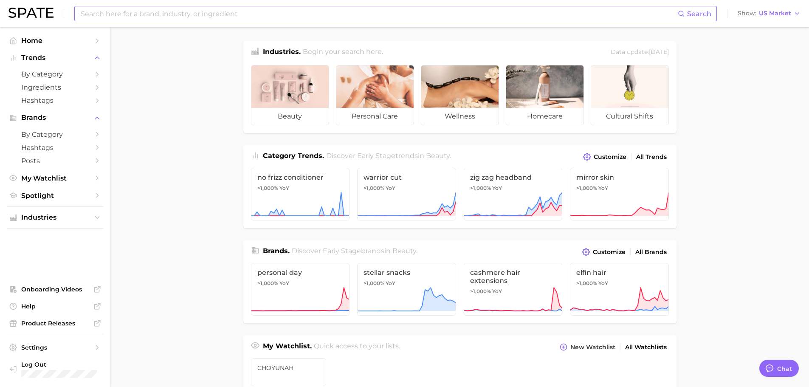
click at [235, 17] on input at bounding box center [379, 13] width 598 height 14
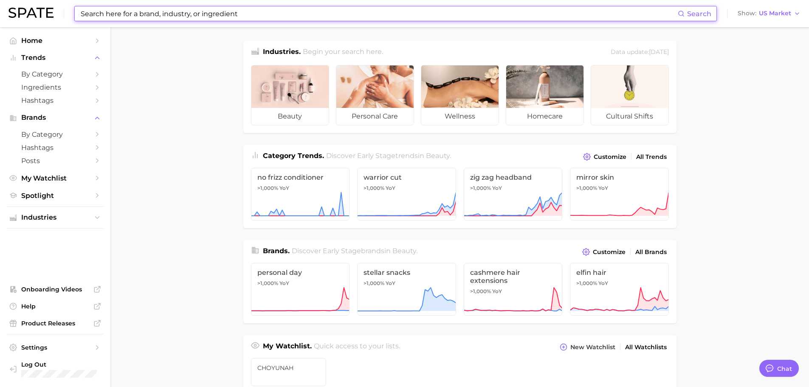
type input "n"
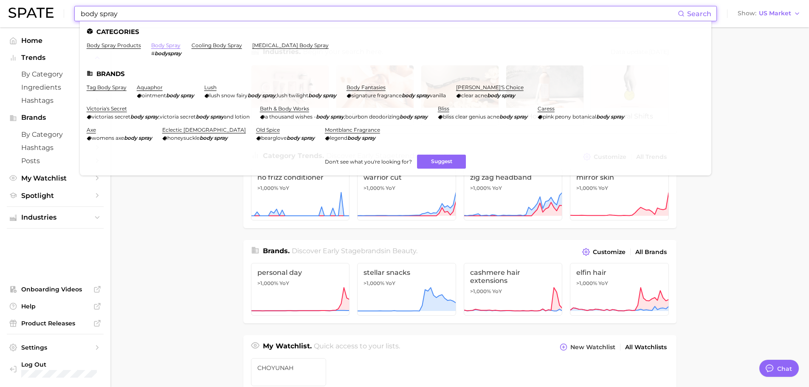
type input "body spray"
click at [160, 44] on link "body spray" at bounding box center [165, 45] width 29 height 6
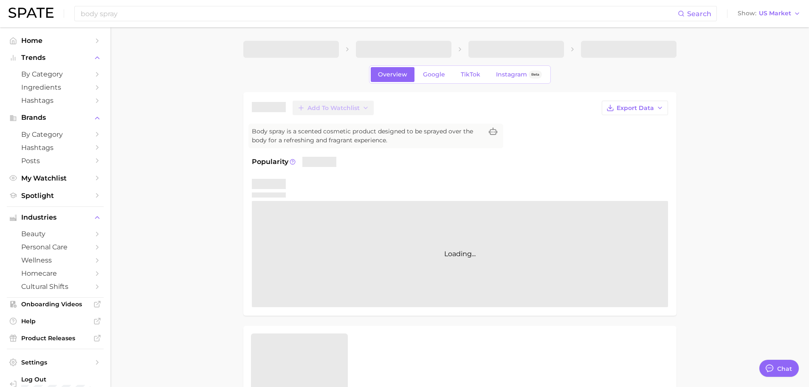
type textarea "x"
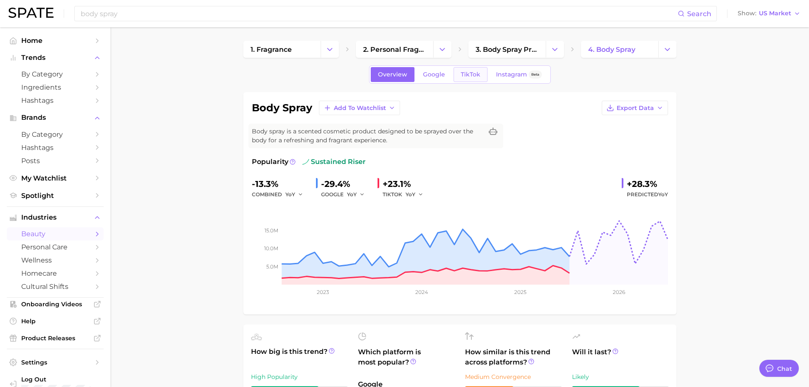
click at [463, 77] on span "TikTok" at bounding box center [471, 74] width 20 height 7
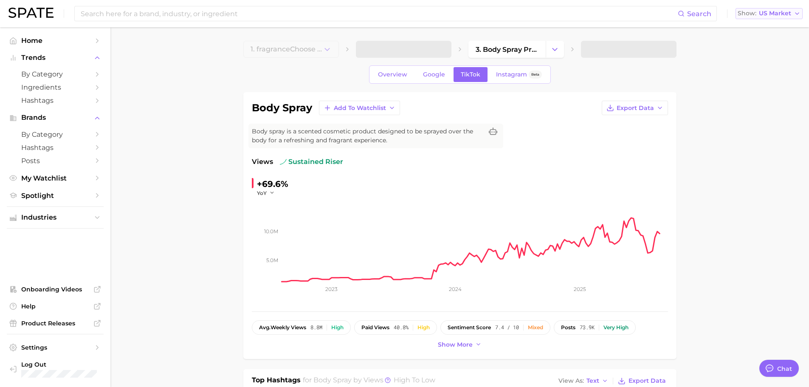
click at [759, 13] on div "Show US Market" at bounding box center [765, 13] width 54 height 5
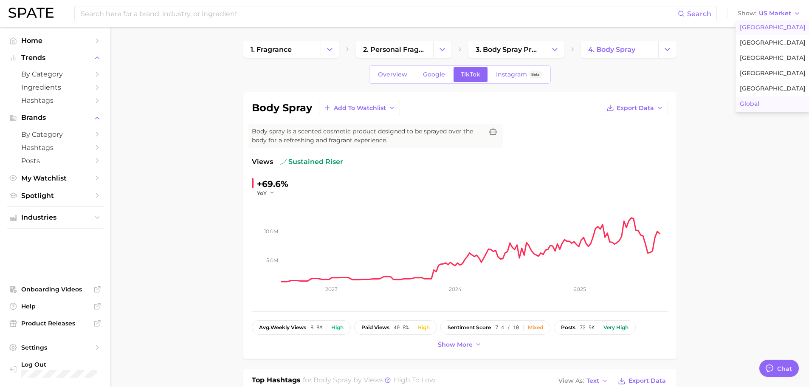
click at [743, 107] on span "Global" at bounding box center [750, 103] width 20 height 7
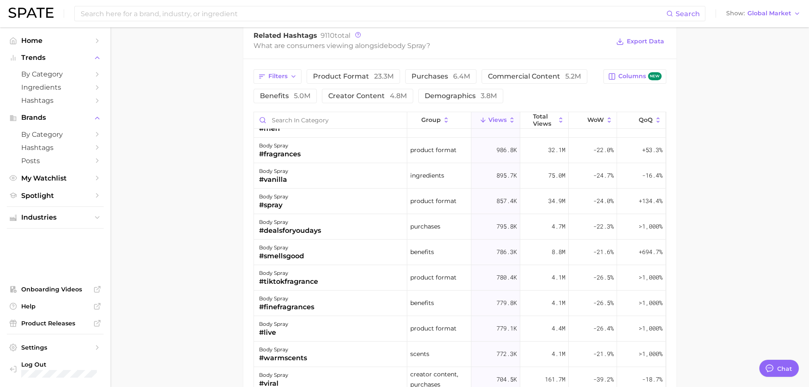
scroll to position [595, 0]
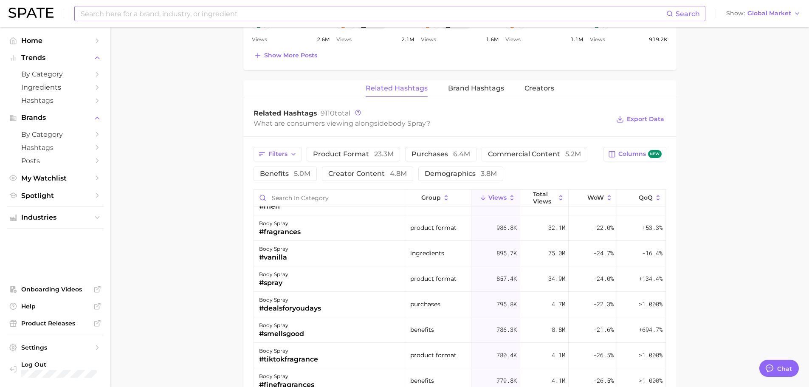
click at [162, 9] on input at bounding box center [373, 13] width 587 height 14
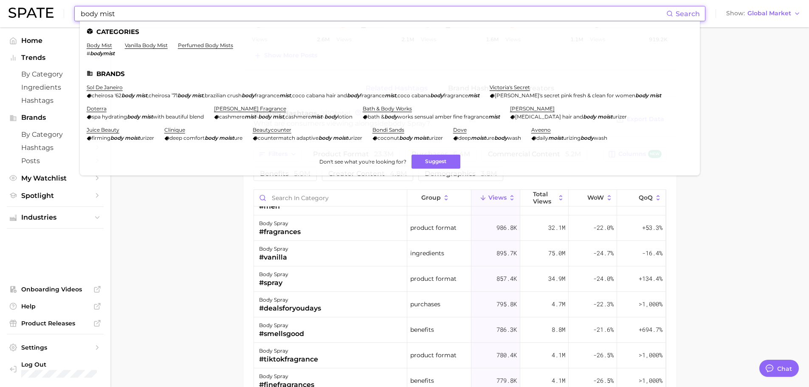
type input "body mist"
click at [94, 49] on li "body mist # bodymist" at bounding box center [101, 49] width 28 height 14
click at [94, 48] on link "body mist" at bounding box center [99, 45] width 25 height 6
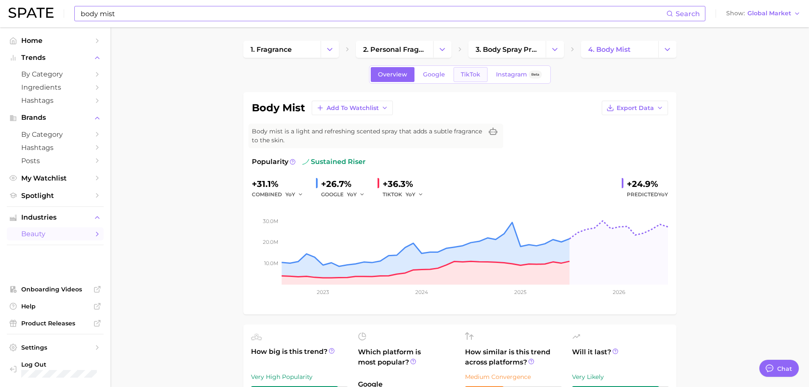
click at [478, 79] on link "TikTok" at bounding box center [471, 74] width 34 height 15
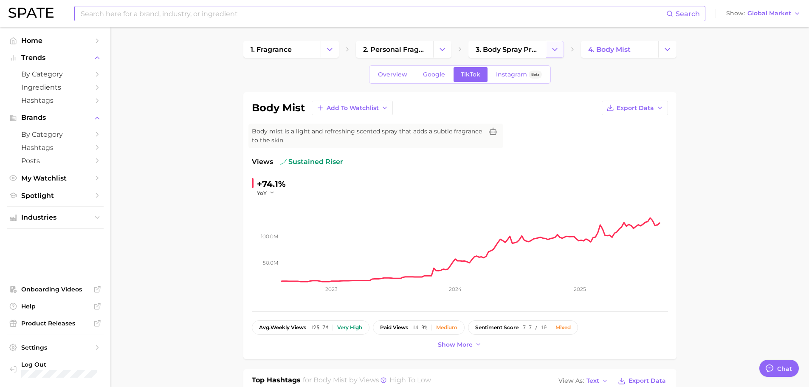
click at [551, 54] on icon "Change Category" at bounding box center [555, 49] width 9 height 9
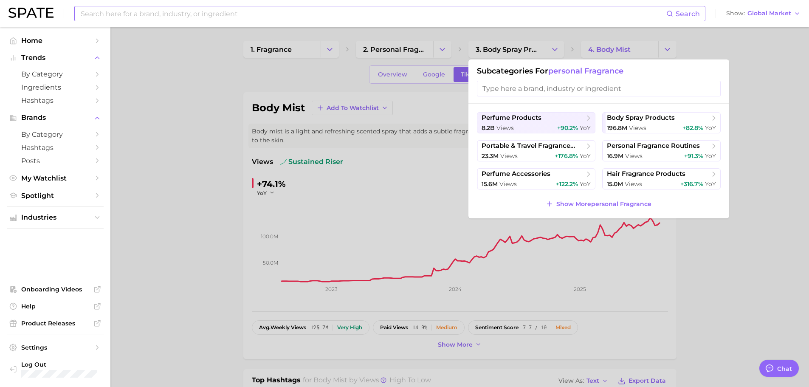
click at [551, 47] on div at bounding box center [404, 193] width 809 height 387
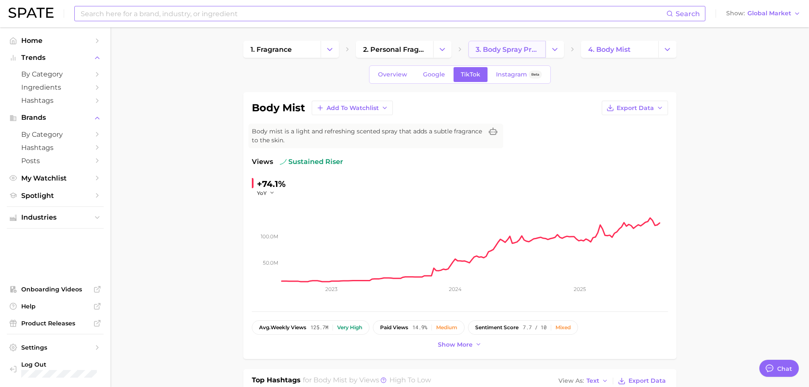
click at [526, 47] on span "3. body spray products" at bounding box center [507, 49] width 63 height 8
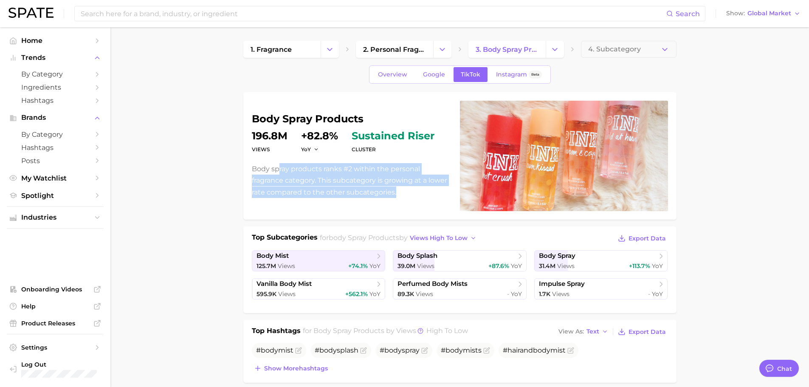
drag, startPoint x: 277, startPoint y: 169, endPoint x: 425, endPoint y: 190, distance: 149.9
click at [425, 190] on p "Body spray products ranks #2 within the personal fragrance category. This subca…" at bounding box center [351, 180] width 198 height 35
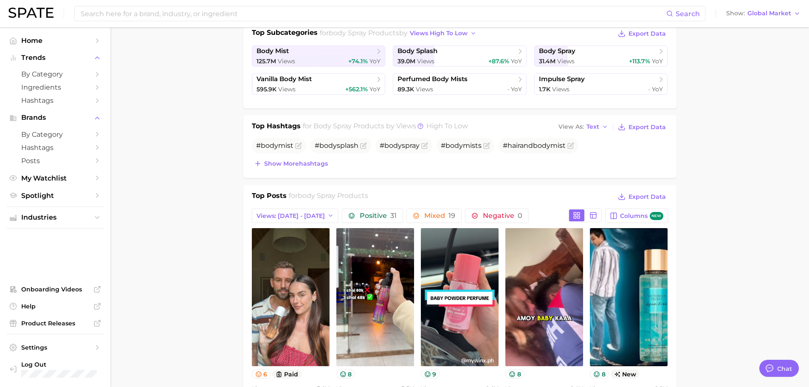
scroll to position [77, 0]
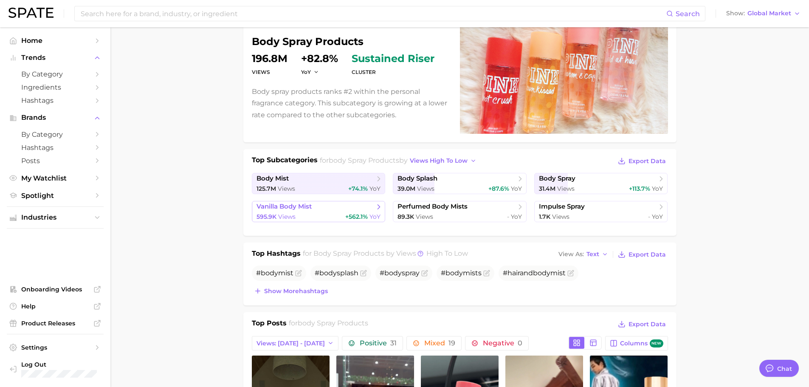
click at [354, 210] on span "vanilla body mist" at bounding box center [316, 207] width 118 height 8
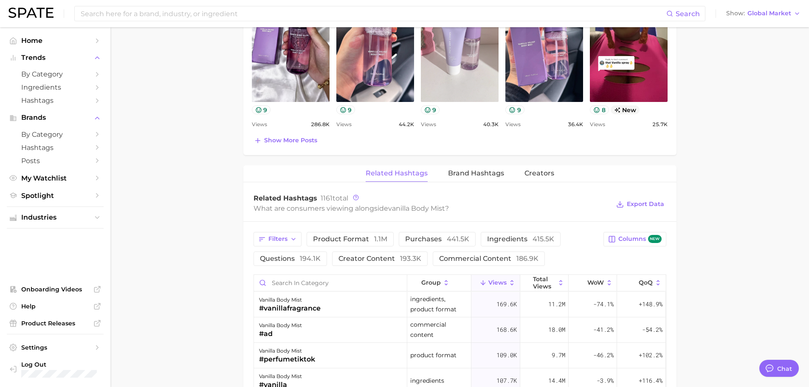
scroll to position [382, 0]
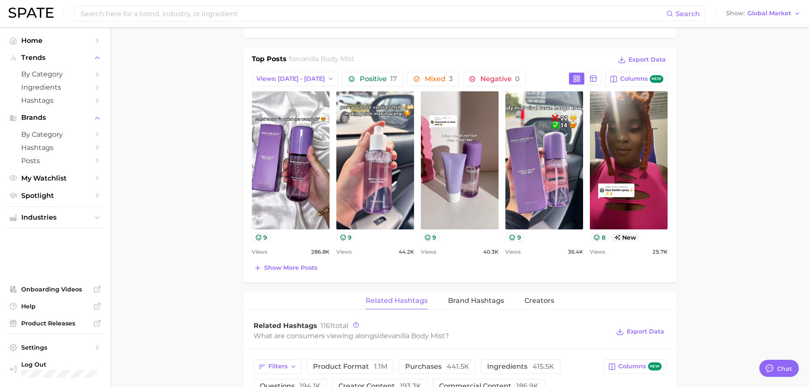
click at [274, 267] on span "Show more posts" at bounding box center [290, 267] width 53 height 7
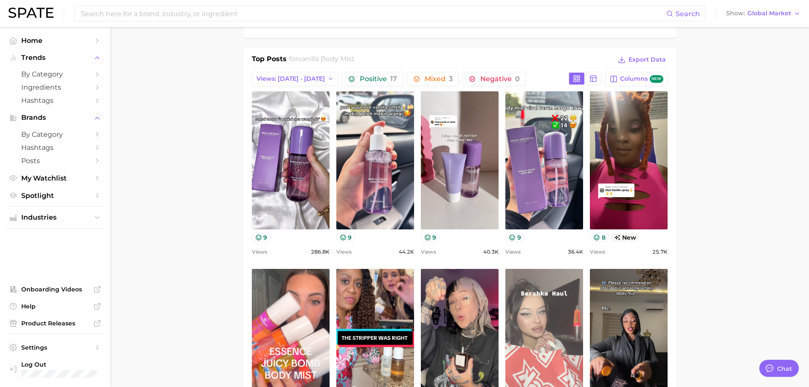
scroll to position [0, 0]
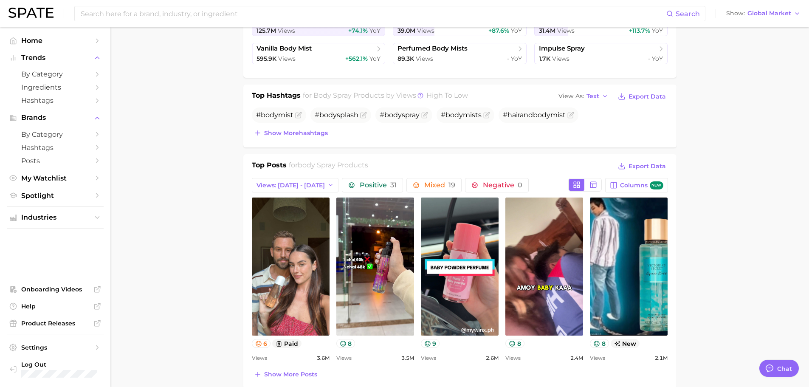
scroll to position [120, 0]
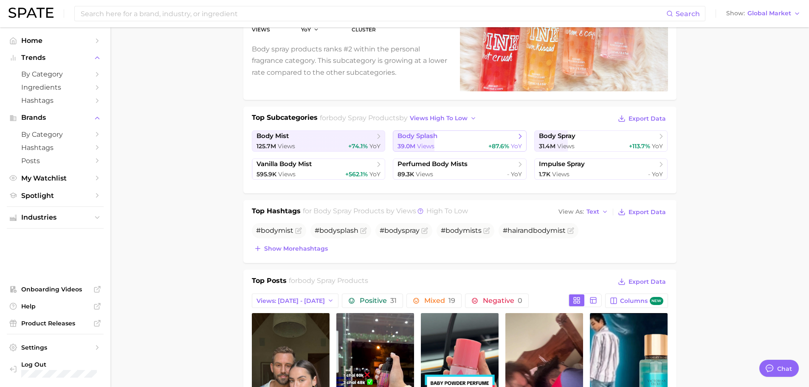
click at [506, 147] on span "+87.6%" at bounding box center [499, 146] width 21 height 8
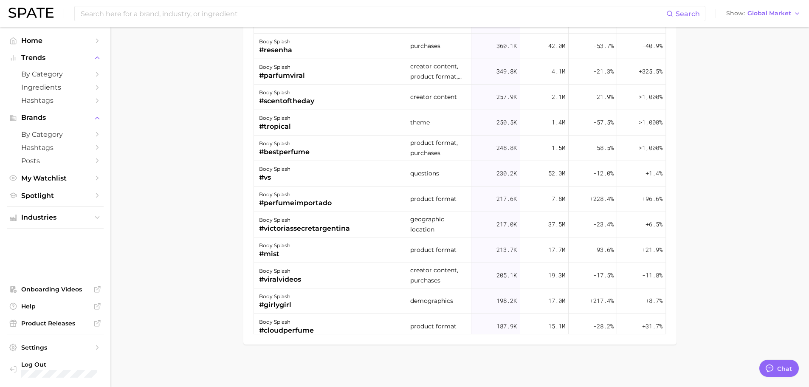
scroll to position [340, 0]
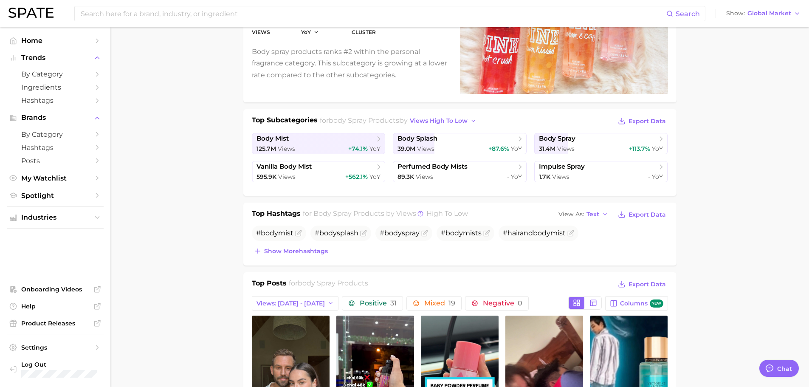
scroll to position [77, 0]
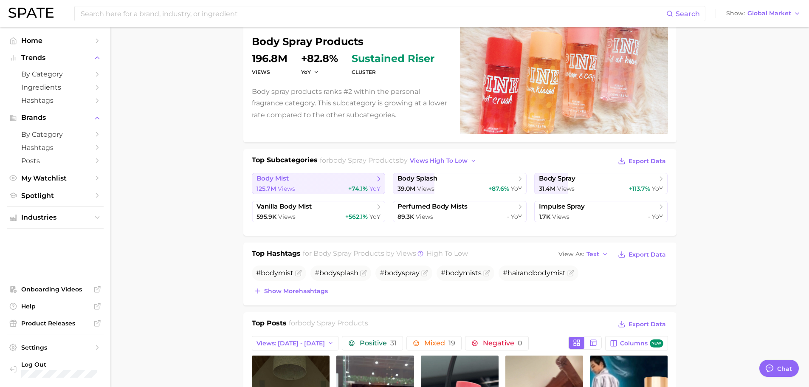
click at [346, 179] on span "body mist" at bounding box center [316, 179] width 118 height 8
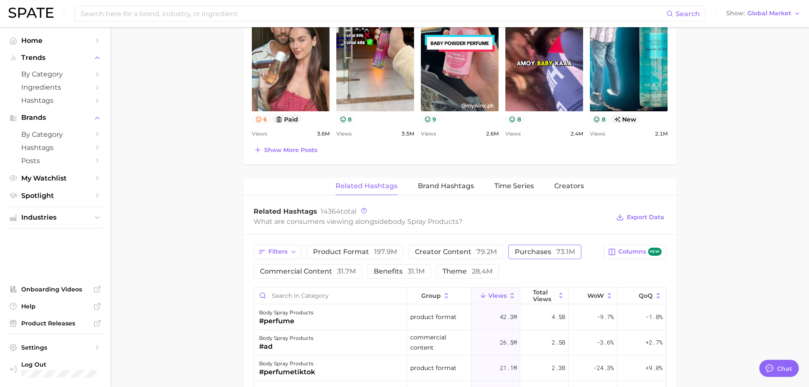
click at [517, 246] on button "purchases 73.1m" at bounding box center [545, 252] width 73 height 14
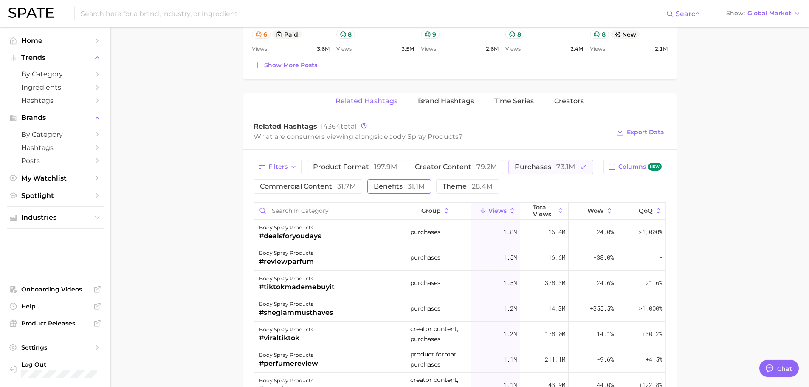
click at [411, 181] on button "benefits 31.1m" at bounding box center [400, 186] width 64 height 14
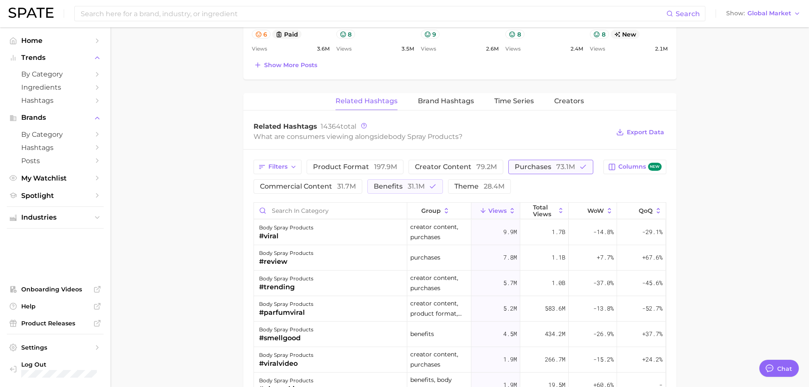
click at [580, 170] on icon "button" at bounding box center [584, 167] width 8 height 8
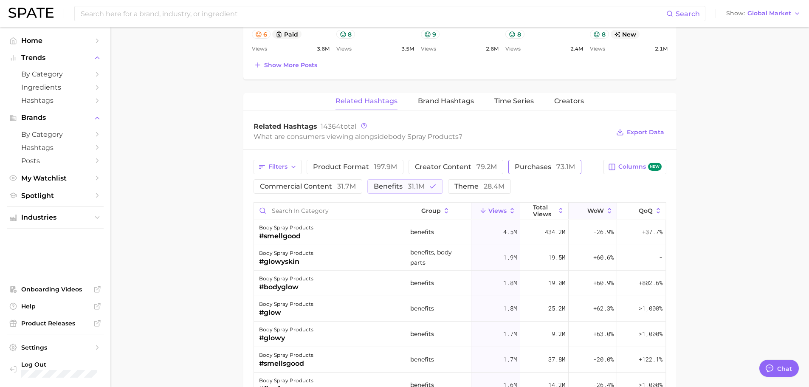
click at [598, 210] on span "WoW" at bounding box center [596, 210] width 17 height 7
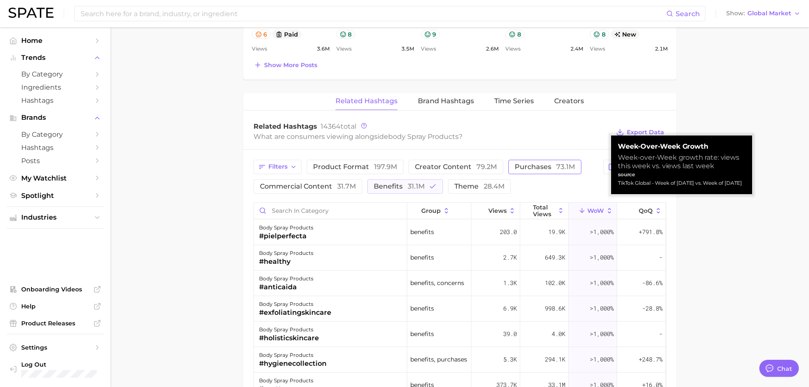
click at [595, 206] on button "WoW" at bounding box center [593, 211] width 48 height 17
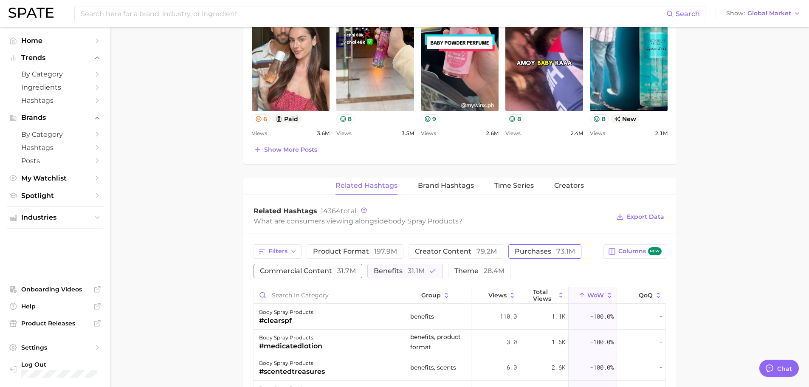
scroll to position [460, 0]
click at [413, 274] on span "31.1m" at bounding box center [416, 271] width 17 height 8
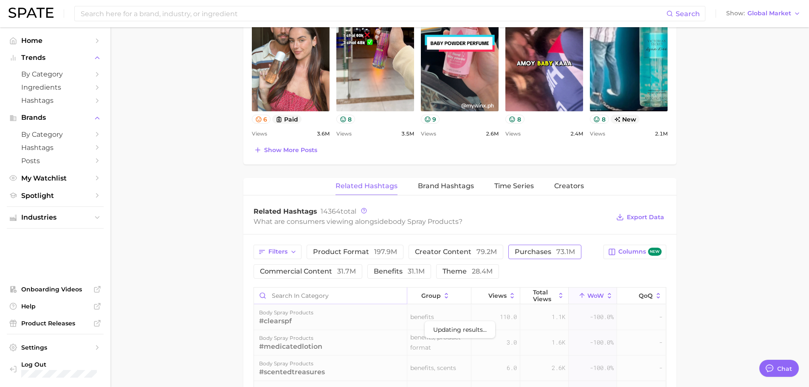
click at [309, 288] on input "Search in category" at bounding box center [330, 296] width 153 height 16
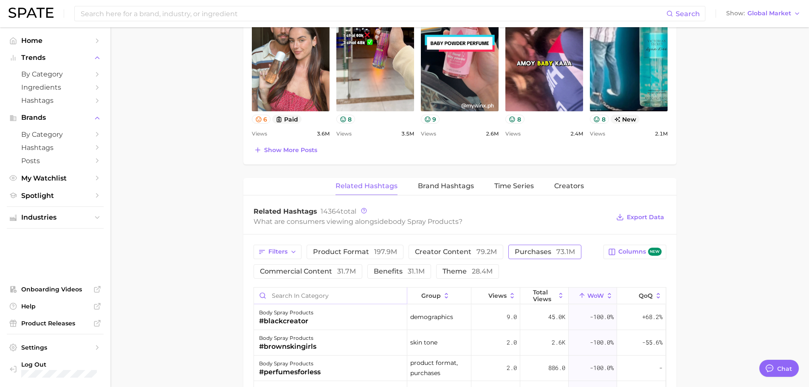
type input "d"
type input "ㅇ"
type input "D"
type input "d"
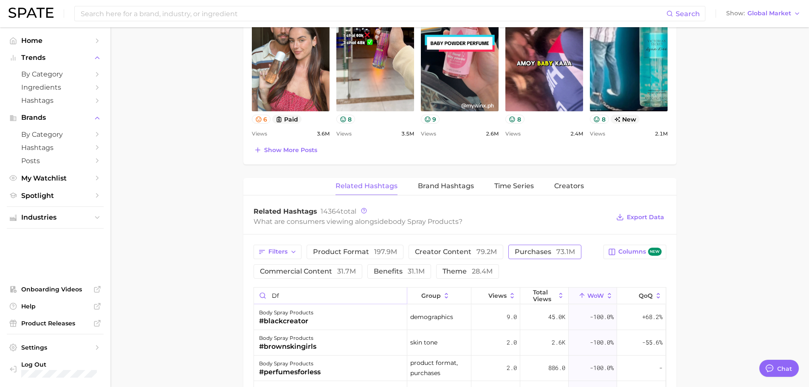
type input "d"
type input "longlasting"
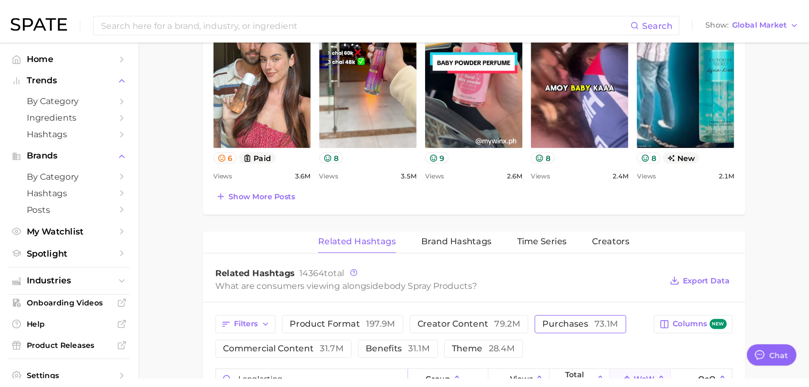
scroll to position [460, 0]
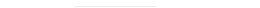
type textarea "x"
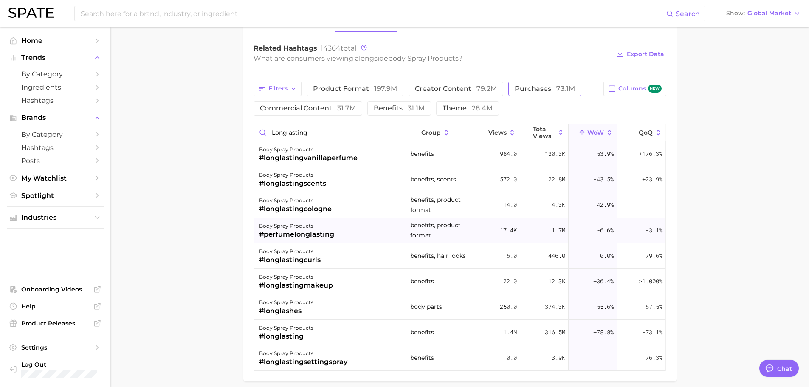
scroll to position [660, 0]
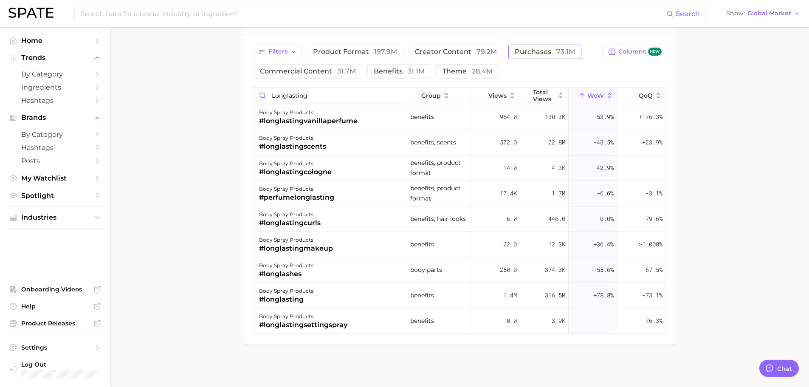
click at [399, 95] on input "longlasting" at bounding box center [330, 96] width 153 height 16
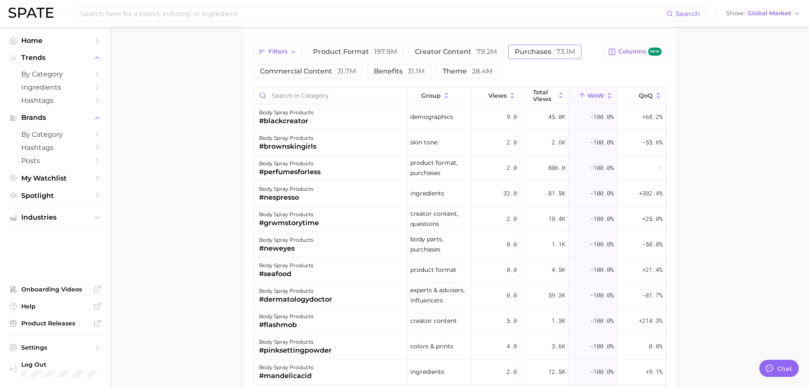
click at [527, 48] on span "purchases 73.1m" at bounding box center [545, 51] width 60 height 7
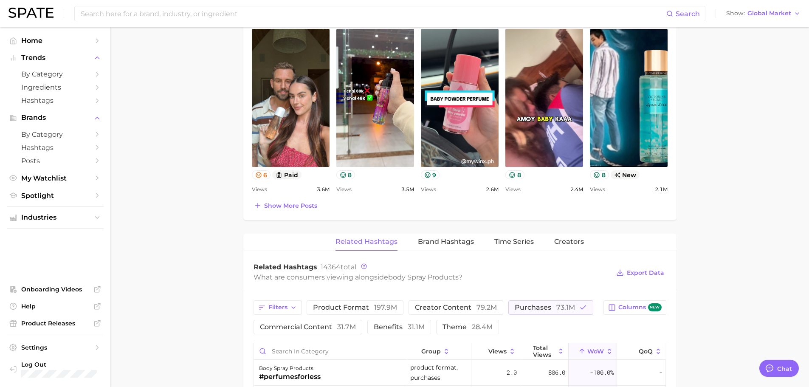
scroll to position [405, 0]
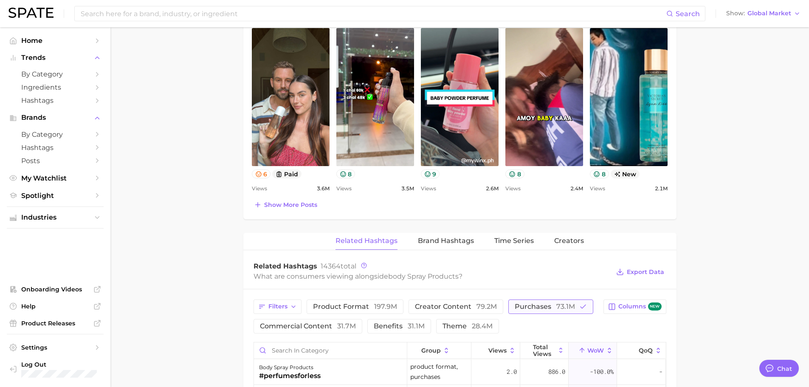
click at [587, 308] on button "purchases 73.1m" at bounding box center [551, 307] width 85 height 14
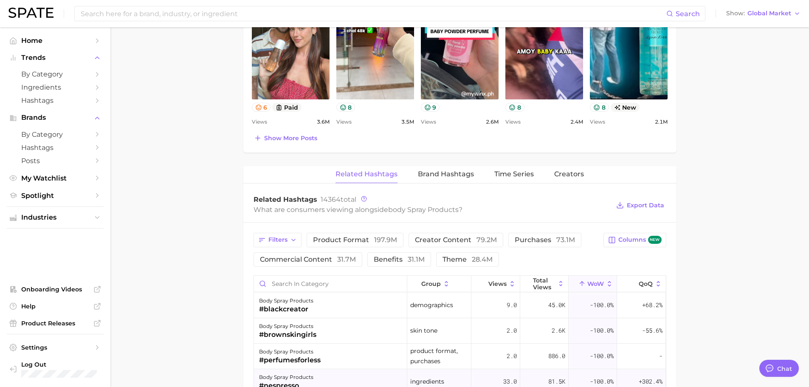
scroll to position [575, 0]
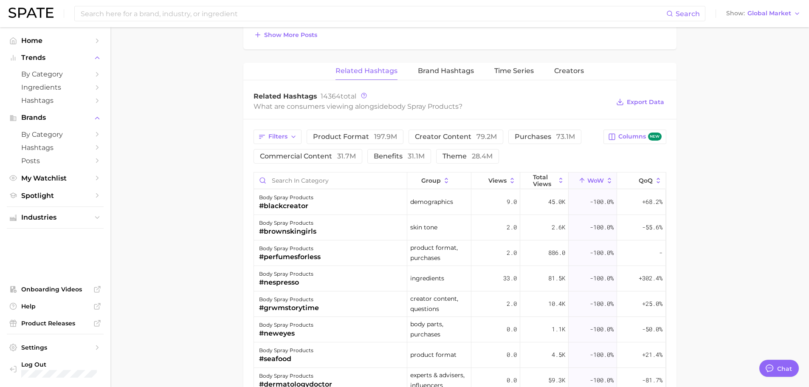
click at [573, 173] on button "WoW" at bounding box center [593, 181] width 48 height 17
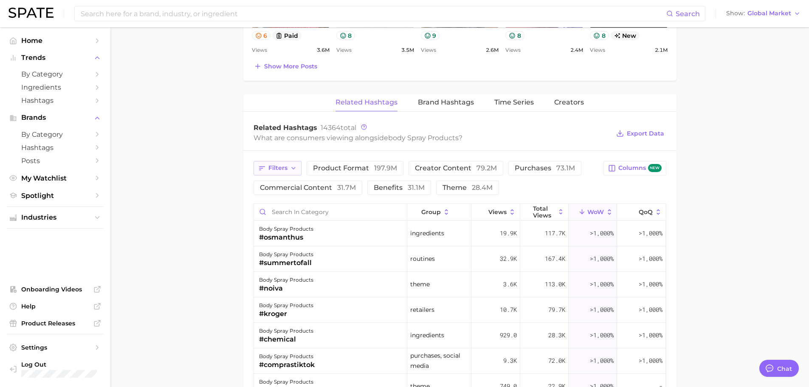
scroll to position [490, 0]
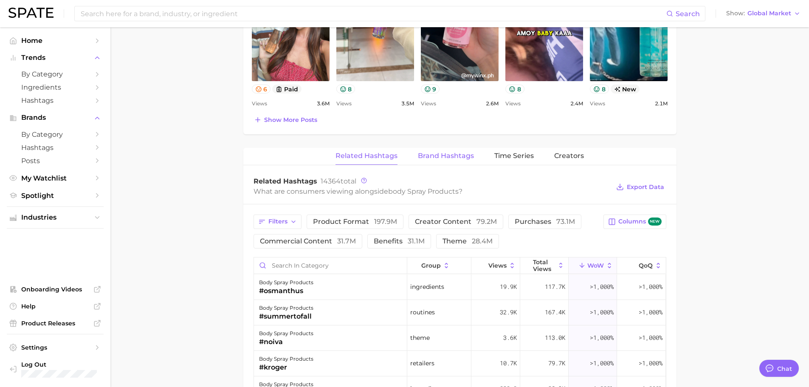
click at [445, 158] on span "Brand Hashtags" at bounding box center [446, 156] width 56 height 8
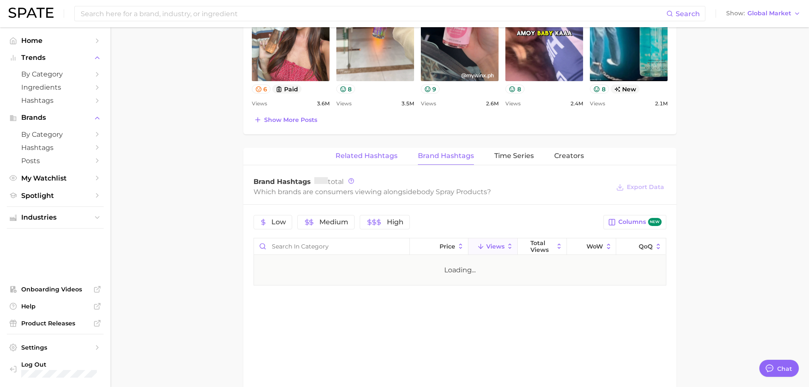
click at [372, 160] on span "Related Hashtags" at bounding box center [367, 156] width 62 height 8
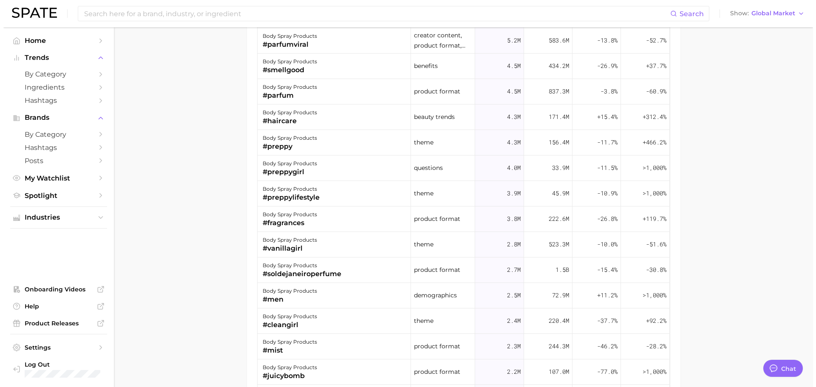
scroll to position [702, 0]
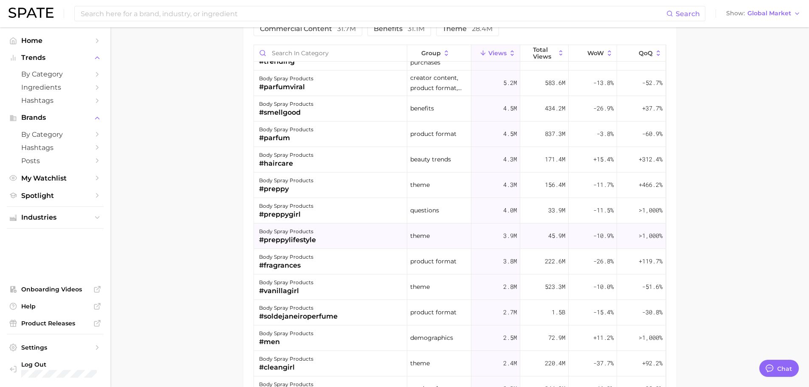
click at [351, 237] on div "body spray products #preppylifestyle" at bounding box center [330, 236] width 153 height 25
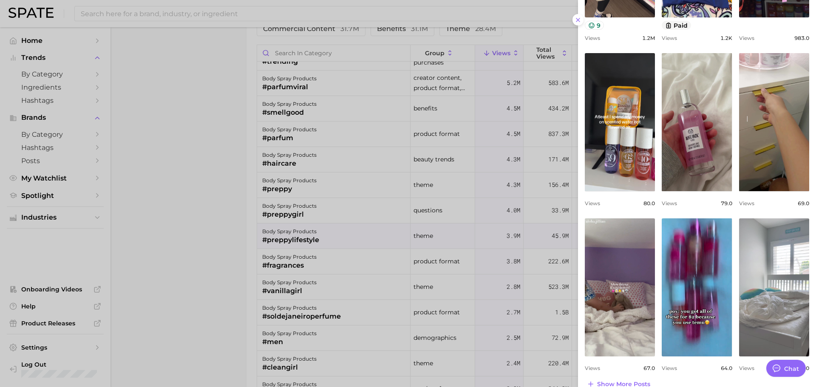
scroll to position [231, 0]
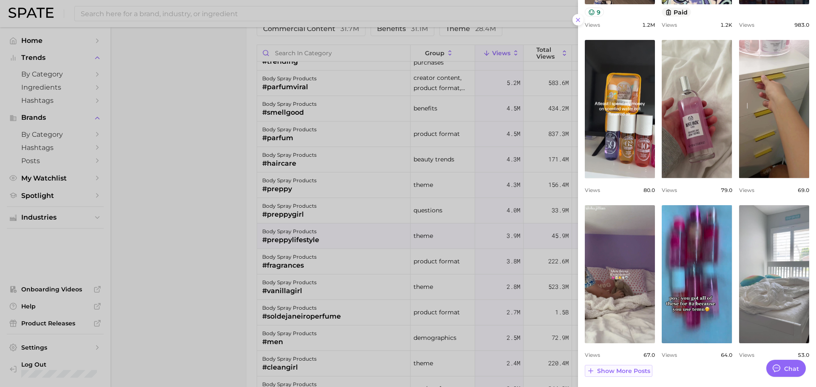
drag, startPoint x: 623, startPoint y: 382, endPoint x: 623, endPoint y: 375, distance: 6.4
click at [623, 382] on div "hashtag #preppylifestyle Export Data Add to Watchlist New Top Posts Views: [DAT…" at bounding box center [697, 78] width 238 height 618
click at [623, 374] on span "Show more posts" at bounding box center [623, 371] width 53 height 7
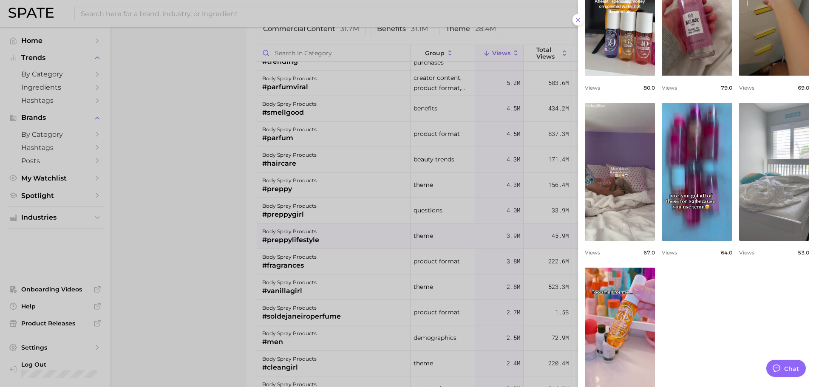
scroll to position [396, 0]
